Goal: Transaction & Acquisition: Purchase product/service

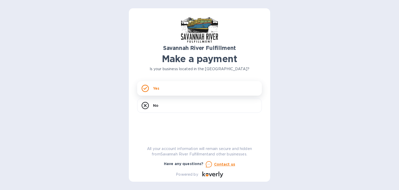
click at [181, 88] on div "Yes" at bounding box center [199, 88] width 125 height 15
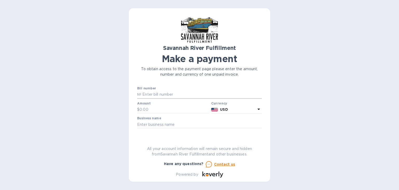
click at [166, 92] on input "text" at bounding box center [201, 95] width 120 height 8
type input "4586"
click at [156, 111] on input "text" at bounding box center [174, 110] width 70 height 8
type input "2,204.61"
click at [175, 125] on input "text" at bounding box center [199, 124] width 125 height 8
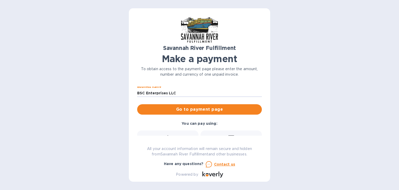
scroll to position [30, 0]
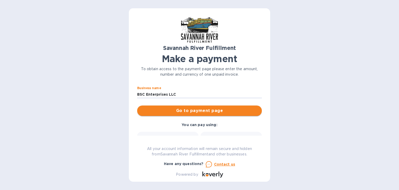
type input "BSC Enterprises LLC"
click at [188, 110] on span "Go to payment page" at bounding box center [199, 110] width 116 height 6
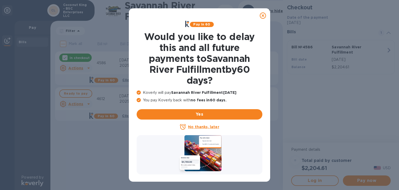
click at [264, 15] on icon at bounding box center [263, 15] width 6 height 6
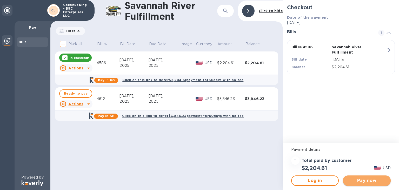
click at [366, 180] on span "Pay now" at bounding box center [366, 180] width 39 height 6
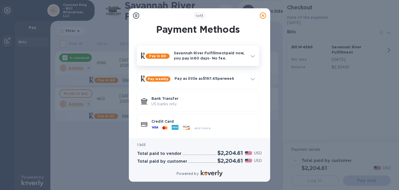
scroll to position [5, 0]
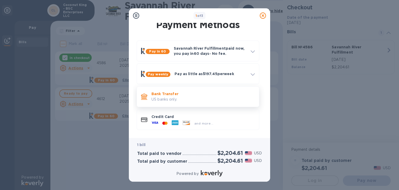
click at [174, 95] on p "Bank Transfer" at bounding box center [202, 93] width 103 height 5
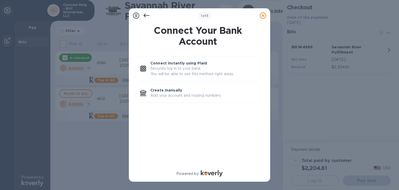
scroll to position [0, 0]
click at [174, 92] on p "Create manually" at bounding box center [202, 89] width 105 height 5
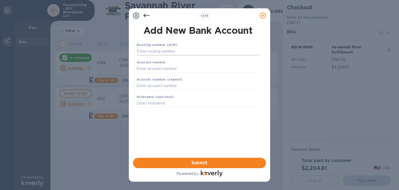
click at [160, 51] on input "text" at bounding box center [197, 51] width 122 height 8
paste input "021000021"
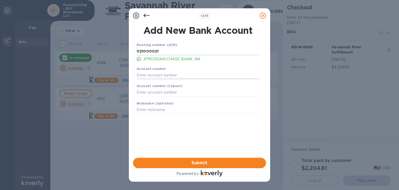
type input "021000021"
click at [165, 75] on input "text" at bounding box center [197, 75] width 122 height 8
paste input "566735182"
type input "566735182"
click at [147, 92] on input "text" at bounding box center [197, 92] width 122 height 8
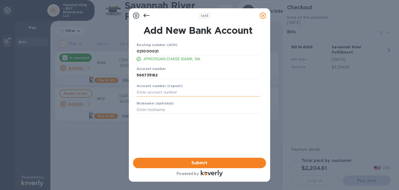
paste input "566735182"
type input "566735182"
click at [193, 160] on span "Submit" at bounding box center [199, 163] width 125 height 6
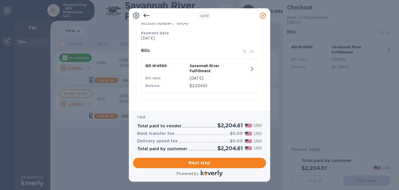
scroll to position [106, 0]
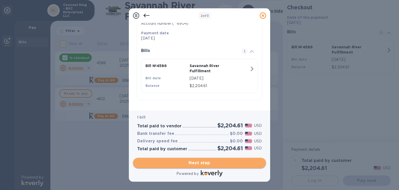
click at [197, 160] on span "Next step" at bounding box center [199, 163] width 125 height 6
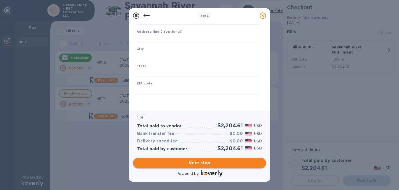
type input "[GEOGRAPHIC_DATA]"
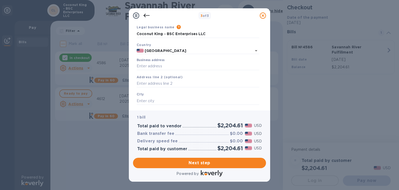
scroll to position [22, 0]
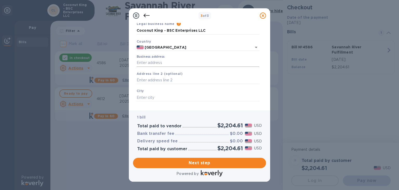
click at [158, 62] on input "Business address" at bounding box center [197, 63] width 122 height 8
type input "160 [GEOGRAPHIC_DATA]"
type input "[GEOGRAPHIC_DATA]"
type input "MA"
type input "02138"
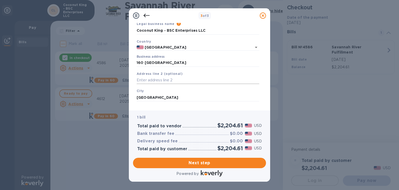
click at [160, 83] on input "text" at bounding box center [197, 80] width 122 height 8
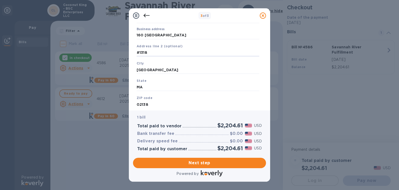
scroll to position [71, 0]
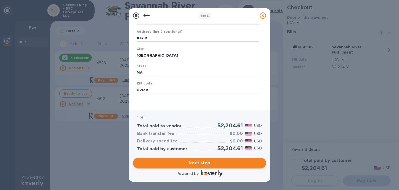
type input "#1318"
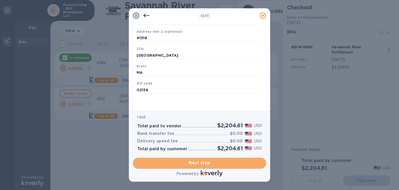
click at [197, 160] on span "Next step" at bounding box center [199, 163] width 125 height 6
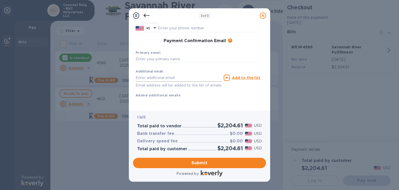
scroll to position [70, 0]
click at [177, 59] on input "text" at bounding box center [197, 59] width 125 height 8
type input "[EMAIL_ADDRESS][DOMAIN_NAME]"
click at [196, 163] on span "Submit" at bounding box center [199, 163] width 125 height 6
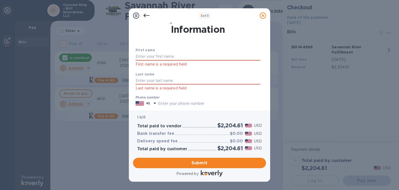
scroll to position [0, 0]
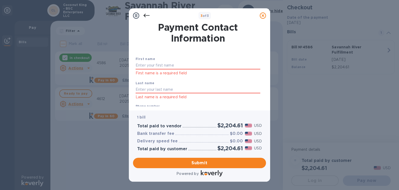
click at [161, 61] on div "First name First name is a required field" at bounding box center [197, 66] width 129 height 24
click at [159, 65] on input "text" at bounding box center [197, 66] width 125 height 8
type input "[PERSON_NAME]"
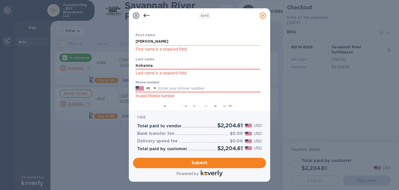
scroll to position [24, 0]
type input "Kohanna"
click at [177, 88] on input "text" at bounding box center [209, 89] width 102 height 8
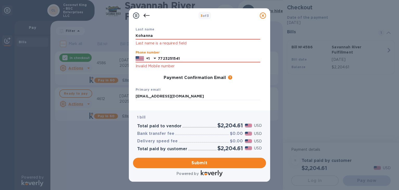
scroll to position [91, 0]
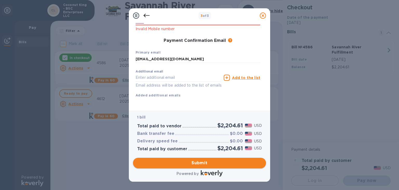
type input "7723251541"
click at [197, 162] on span "Submit" at bounding box center [199, 163] width 125 height 6
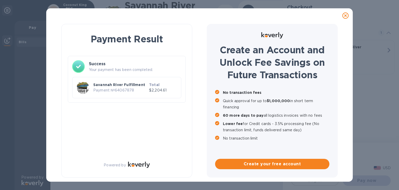
scroll to position [0, 0]
checkbox input "true"
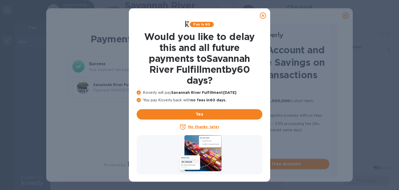
click at [203, 128] on u "No thanks, later" at bounding box center [203, 127] width 31 height 4
